Goal: Information Seeking & Learning: Learn about a topic

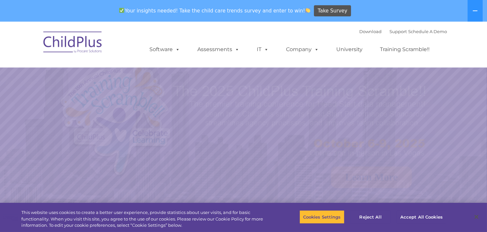
select select "MEDIUM"
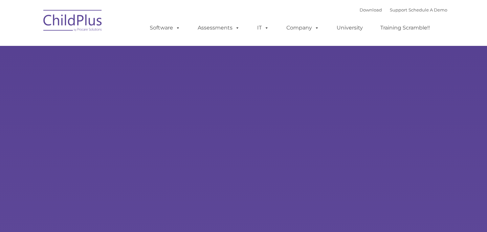
type input ""
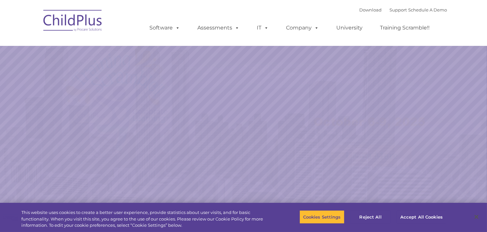
select select "MEDIUM"
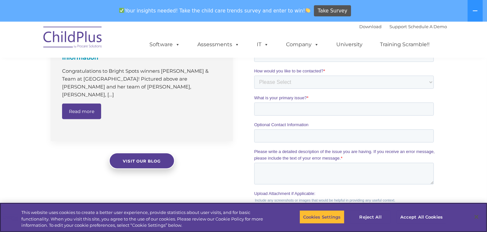
scroll to position [534, 0]
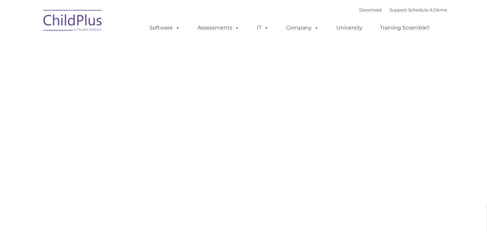
type input ""
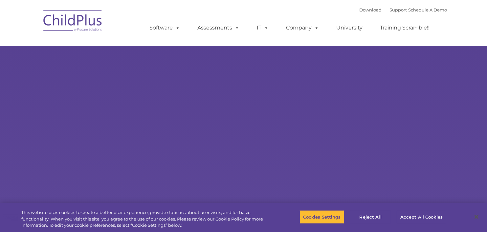
select select "MEDIUM"
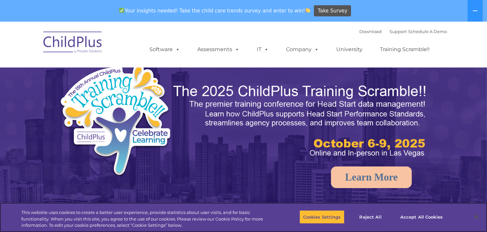
click at [167, 28] on div "Download Support | Schedule A Demo  MENU MENU Software ChildPlus: The original…" at bounding box center [292, 45] width 311 height 36
click at [472, 10] on button at bounding box center [474, 11] width 15 height 22
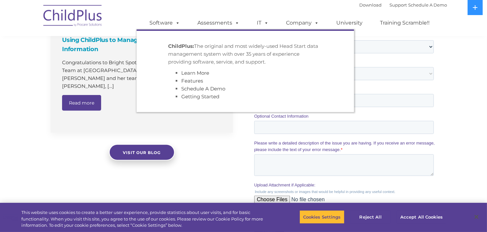
scroll to position [728, 0]
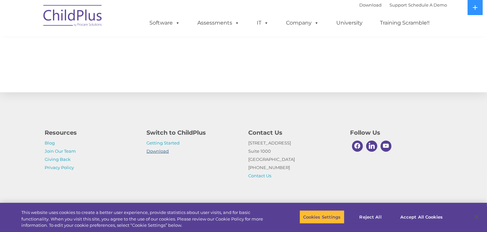
click at [163, 151] on link "Download" at bounding box center [158, 151] width 22 height 5
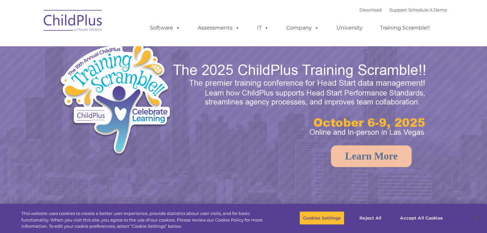
select select "MEDIUM"
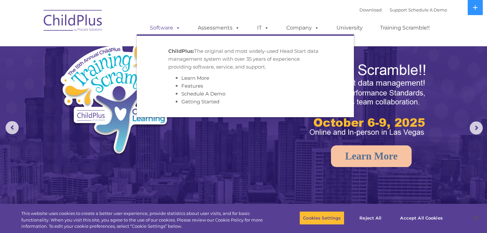
click at [169, 27] on link "Software" at bounding box center [165, 27] width 44 height 13
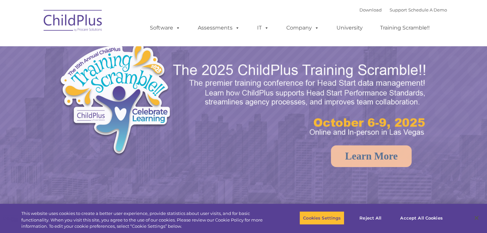
select select "MEDIUM"
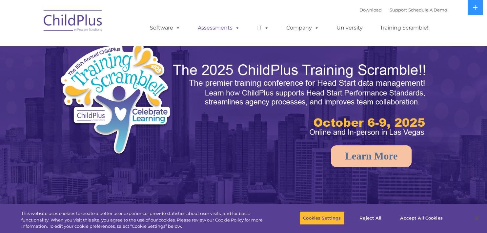
click at [227, 30] on link "Assessments" at bounding box center [218, 27] width 55 height 13
click at [360, 9] on link "Download" at bounding box center [371, 9] width 22 height 5
